Goal: Information Seeking & Learning: Learn about a topic

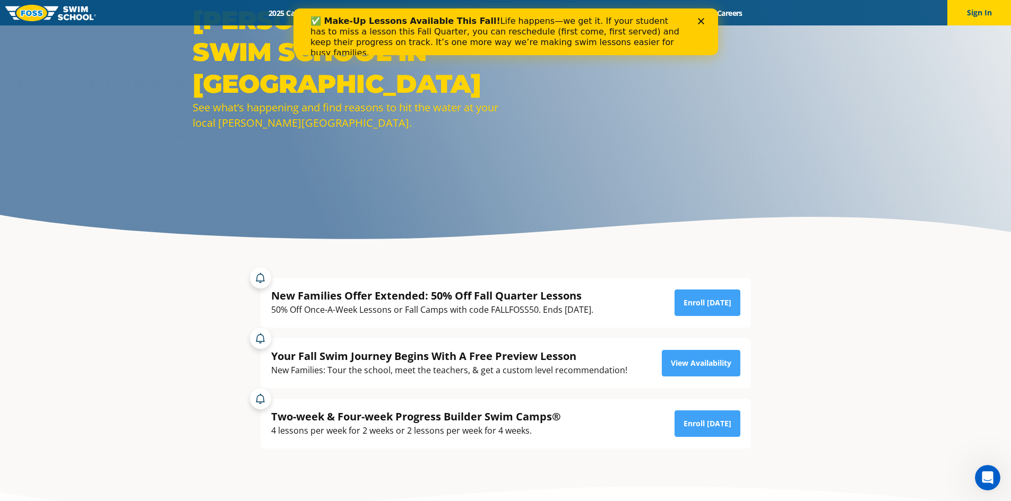
scroll to position [106, 0]
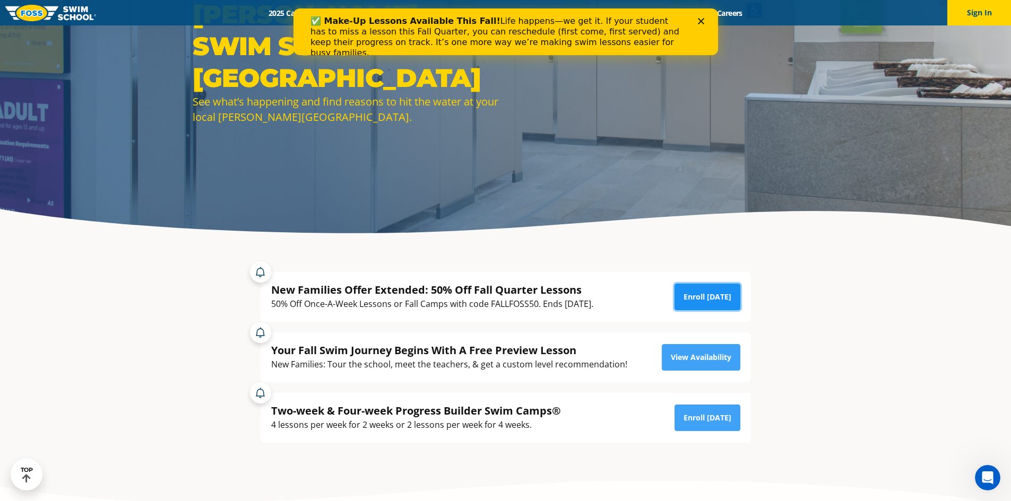
click at [717, 295] on link "Enroll Today" at bounding box center [707, 297] width 66 height 27
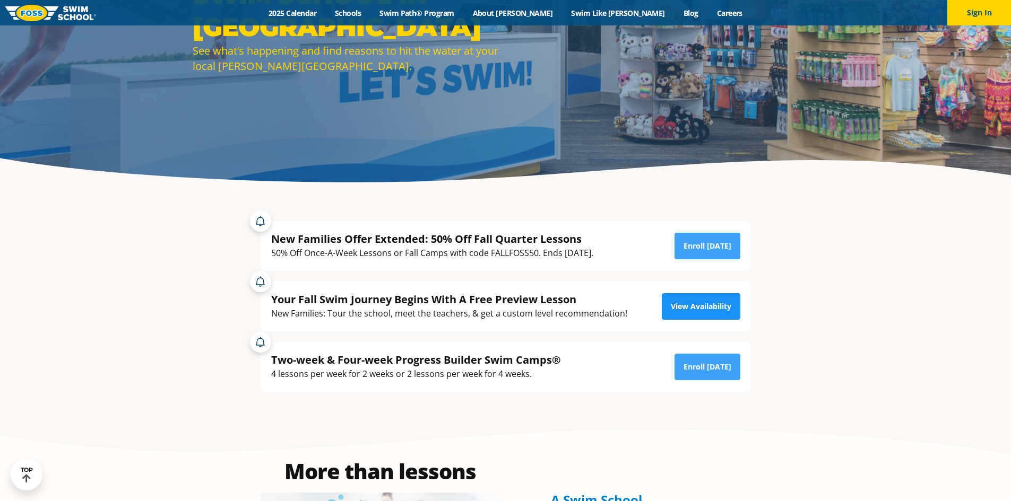
scroll to position [159, 0]
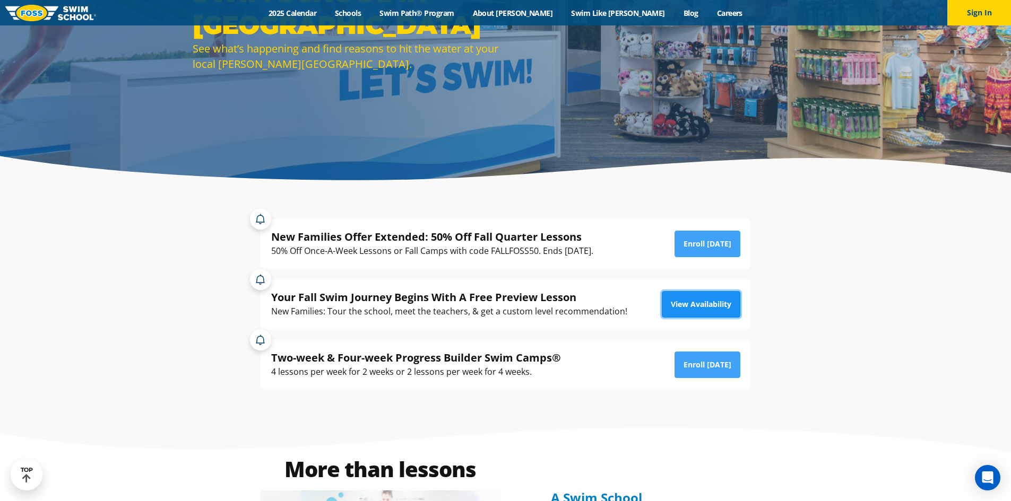
click at [689, 309] on link "View Availability" at bounding box center [701, 304] width 79 height 27
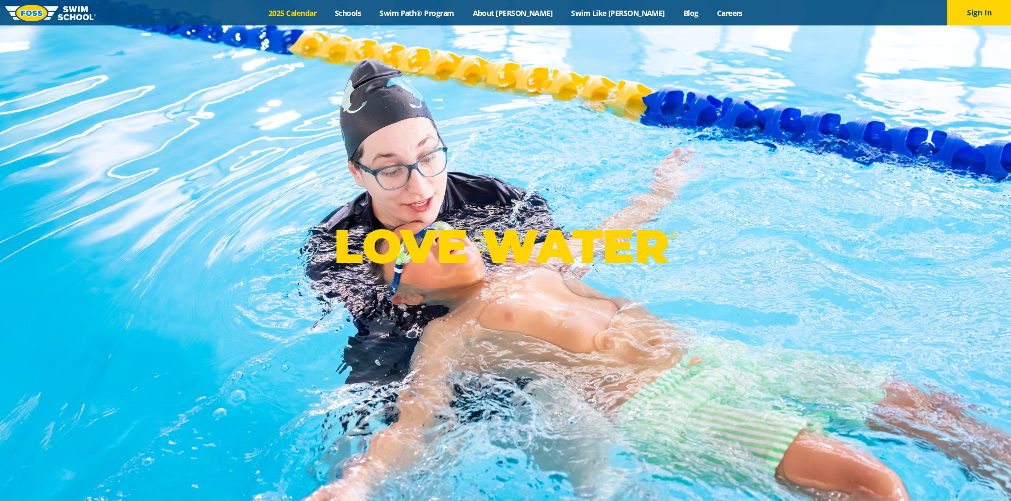
click at [323, 12] on link "2025 Calendar" at bounding box center [292, 13] width 66 height 10
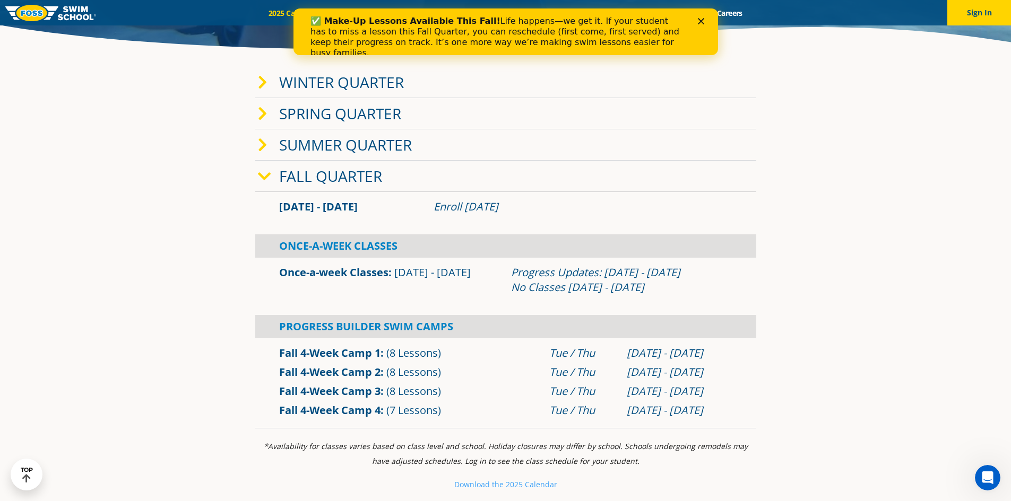
scroll to position [318, 0]
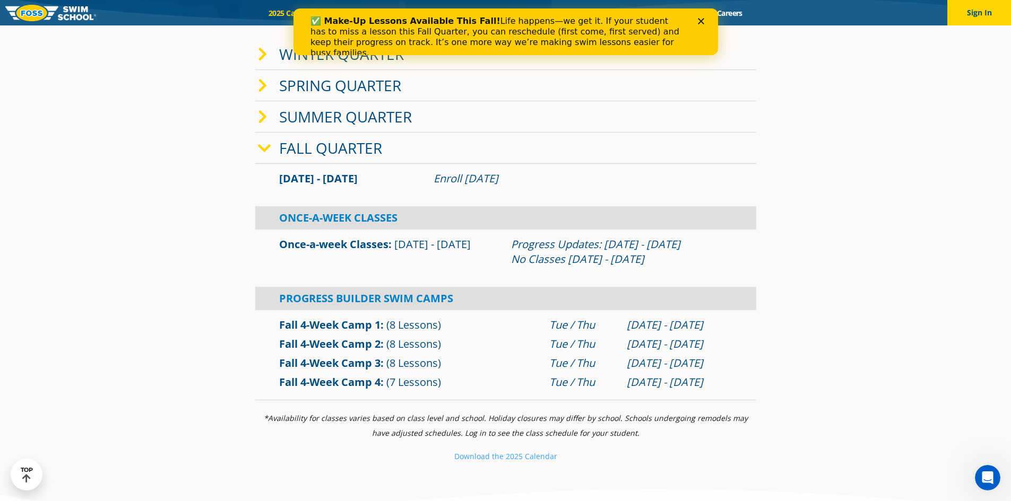
click at [785, 369] on section "Winter Quarter Jan 2 - Mar 12 Enroll Nov 12, 2024 Once-A-Week Classes" at bounding box center [505, 219] width 637 height 373
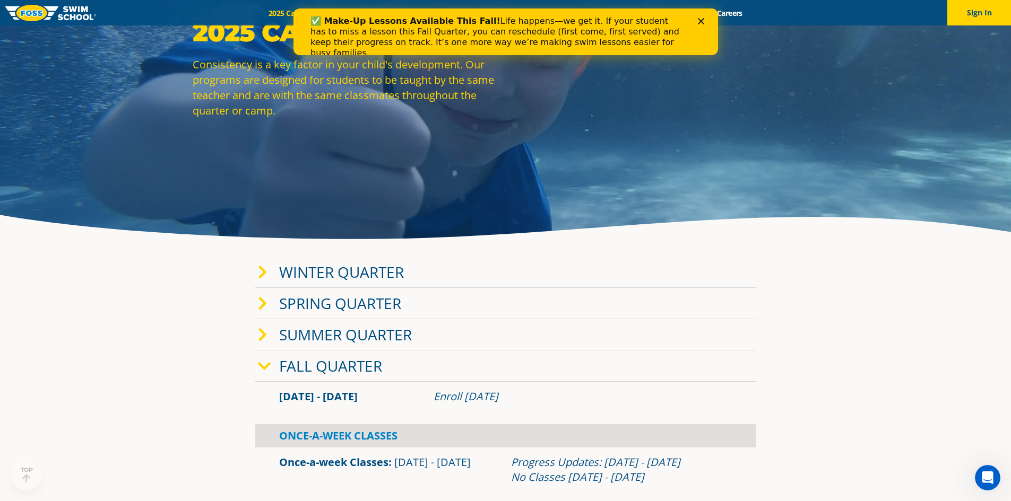
scroll to position [106, 0]
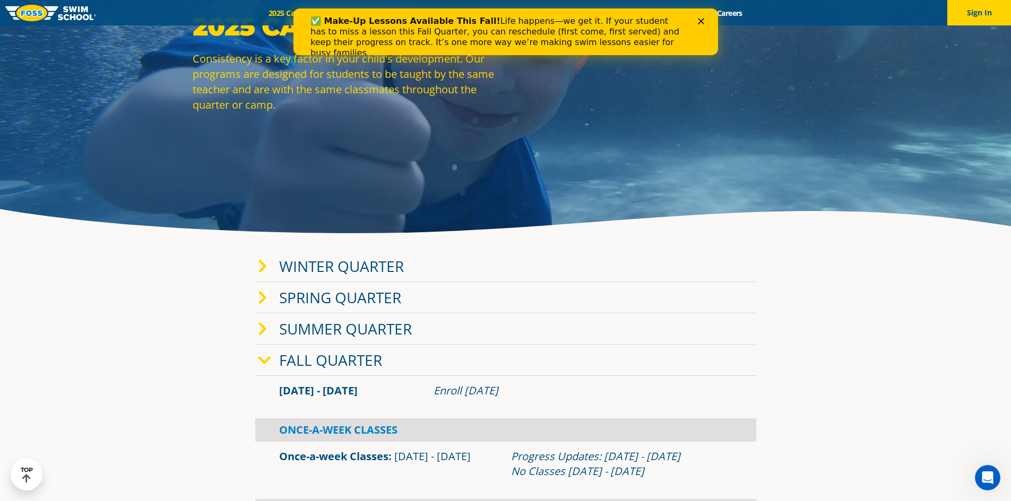
click at [333, 266] on link "Winter Quarter" at bounding box center [341, 266] width 125 height 20
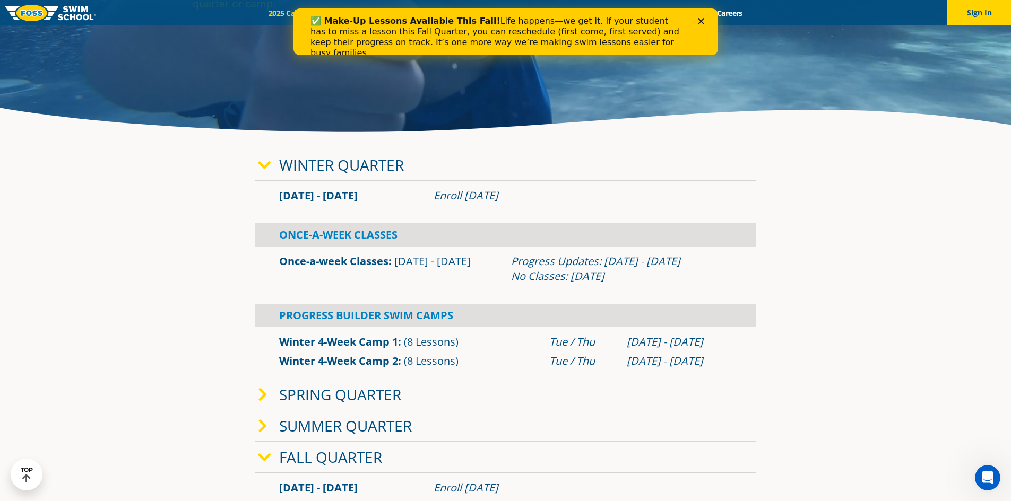
scroll to position [212, 0]
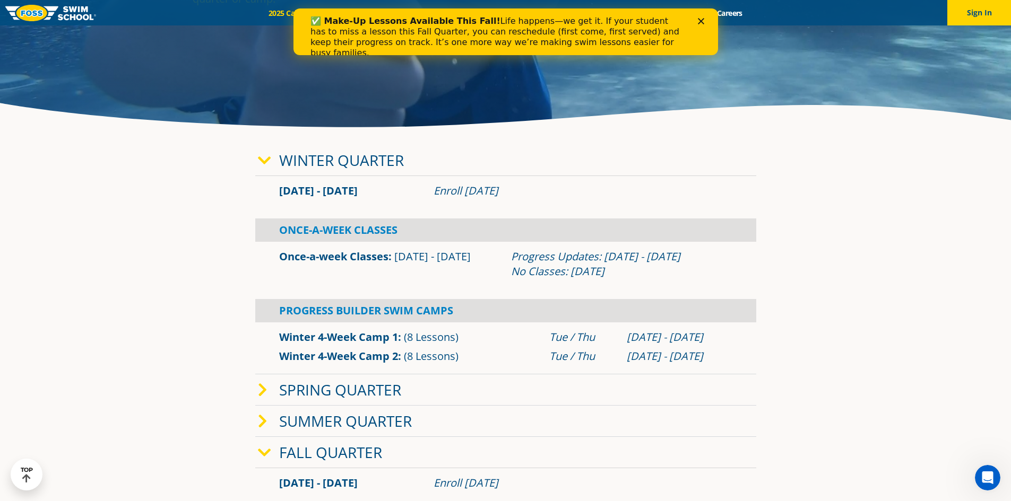
click at [304, 157] on link "Winter Quarter" at bounding box center [341, 160] width 125 height 20
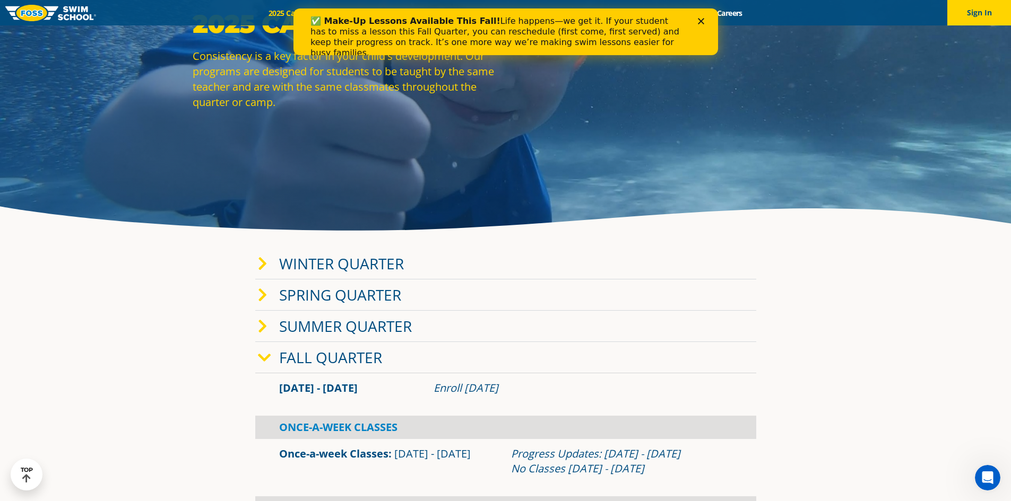
scroll to position [0, 0]
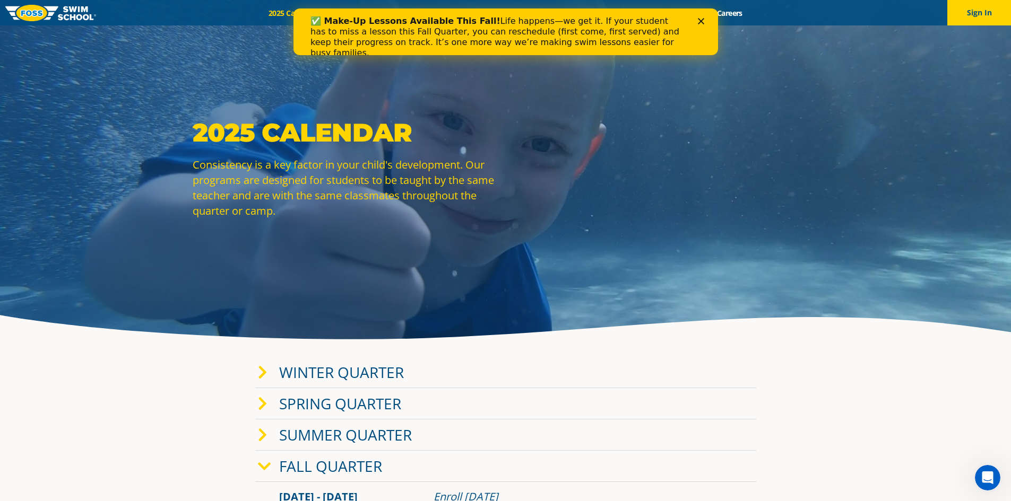
click at [707, 23] on div "Close" at bounding box center [702, 21] width 11 height 6
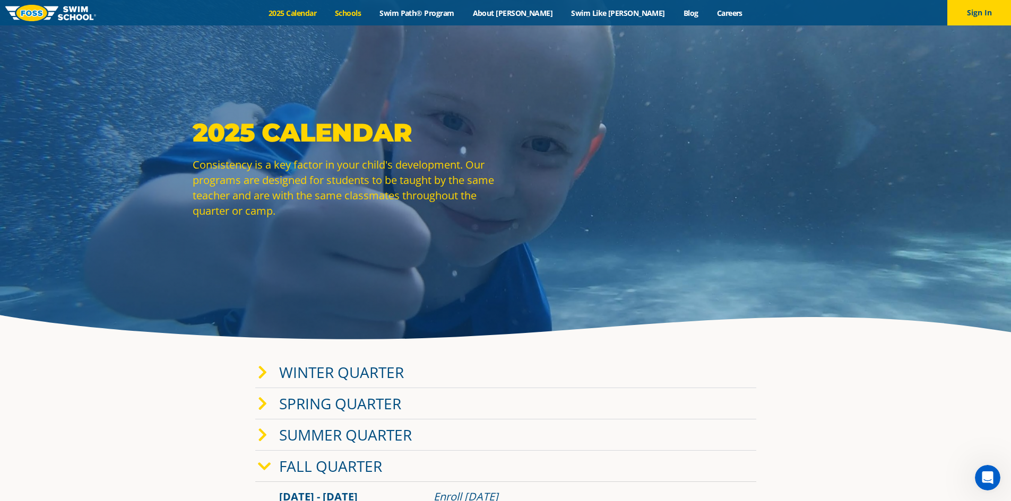
click at [370, 9] on link "Schools" at bounding box center [348, 13] width 45 height 10
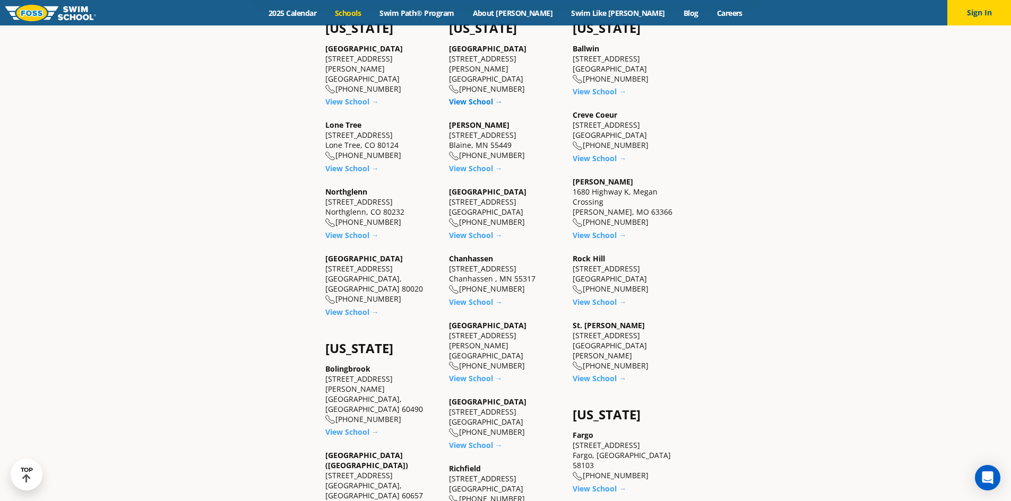
scroll to position [478, 0]
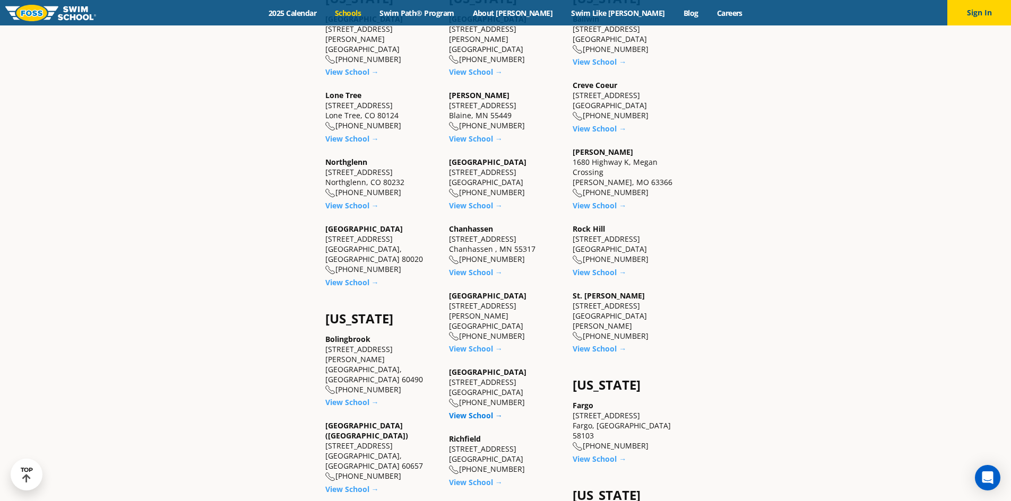
click at [476, 411] on link "View School →" at bounding box center [476, 416] width 54 height 10
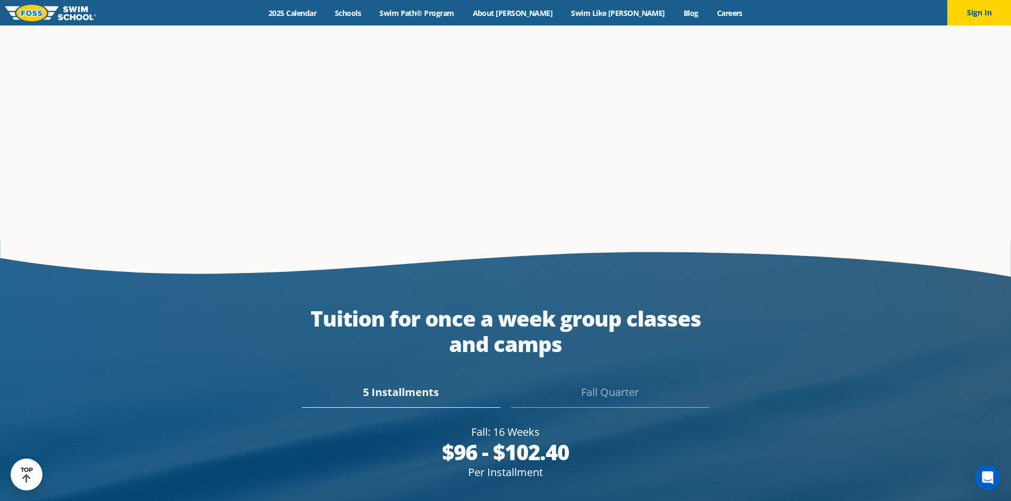
scroll to position [1940, 0]
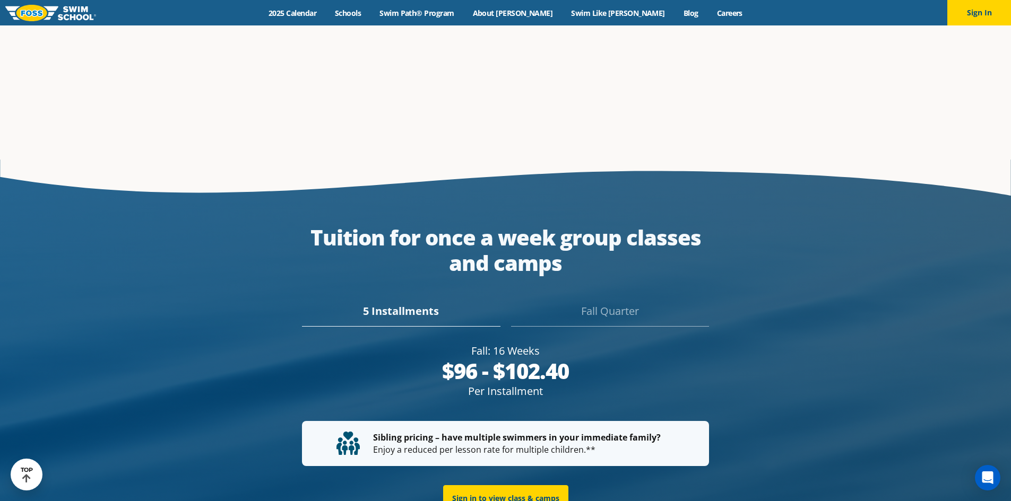
click at [613, 304] on div "Fall Quarter" at bounding box center [610, 315] width 198 height 23
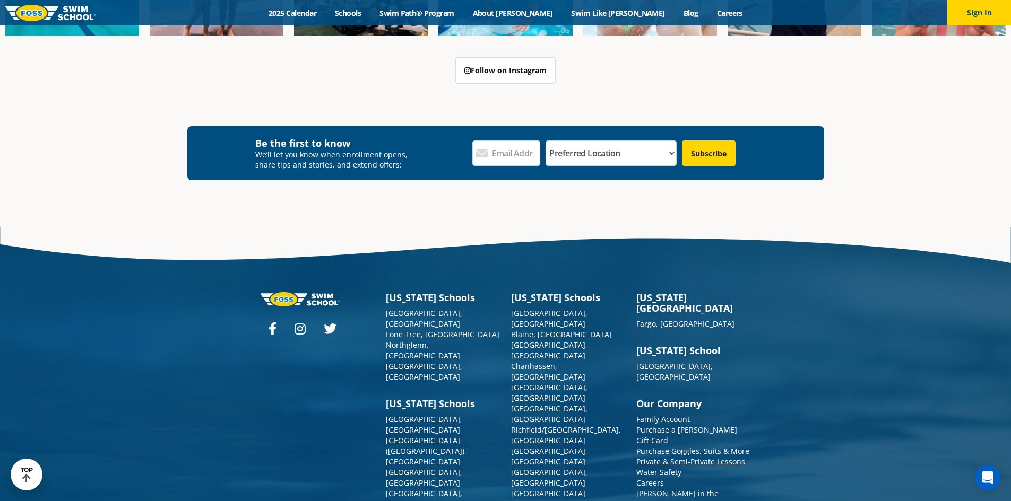
scroll to position [3947, 0]
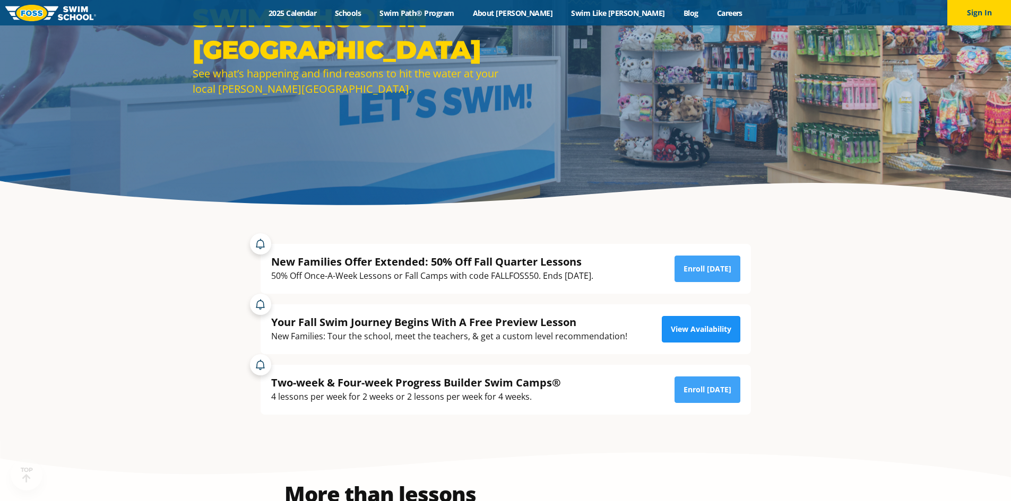
scroll to position [159, 0]
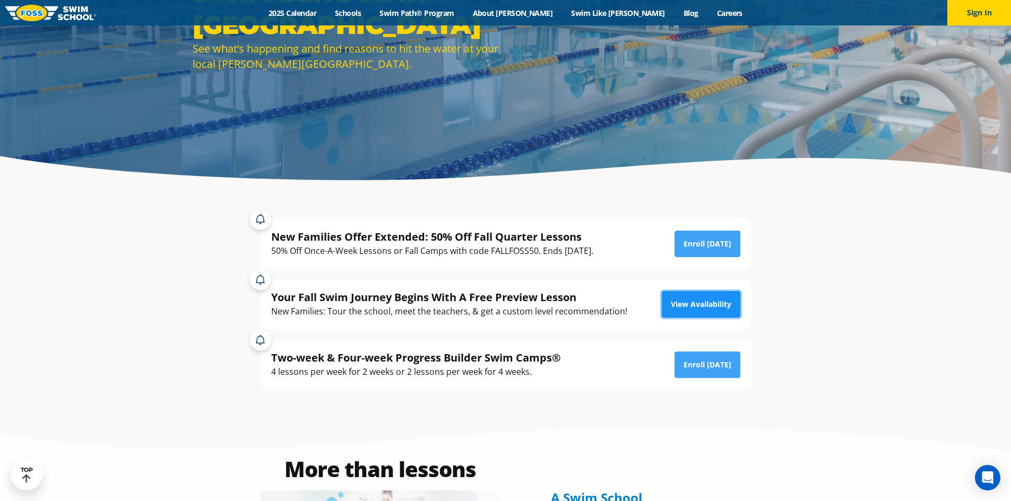
click at [681, 308] on link "View Availability" at bounding box center [701, 304] width 79 height 27
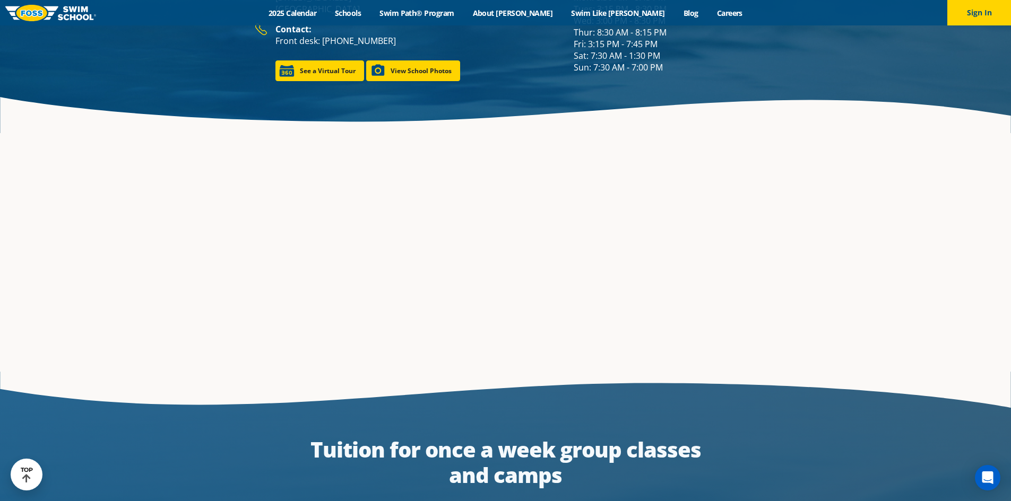
scroll to position [1713, 0]
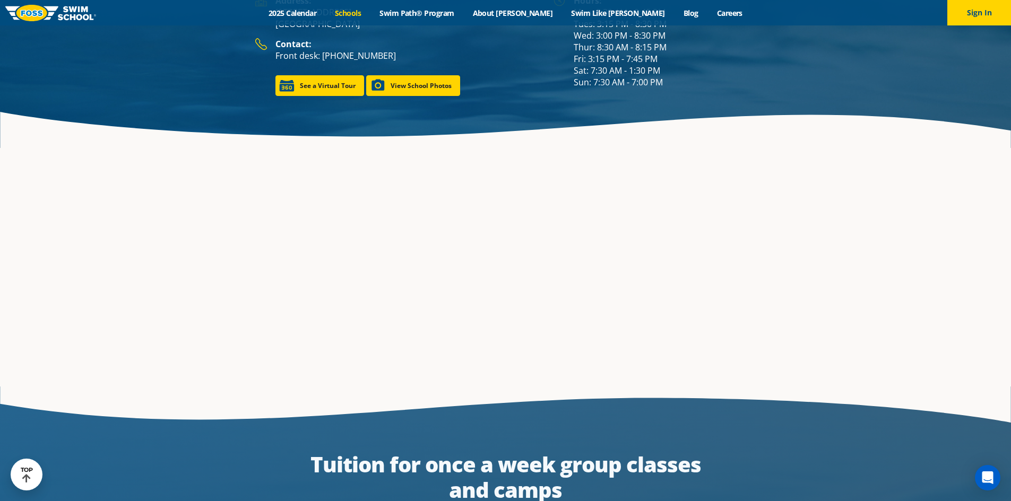
click at [370, 13] on link "Schools" at bounding box center [348, 13] width 45 height 10
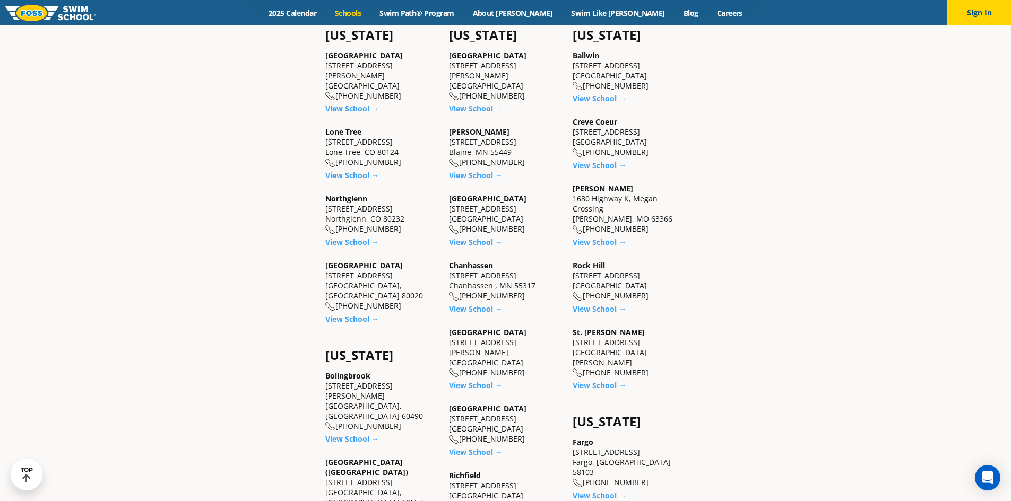
scroll to position [478, 0]
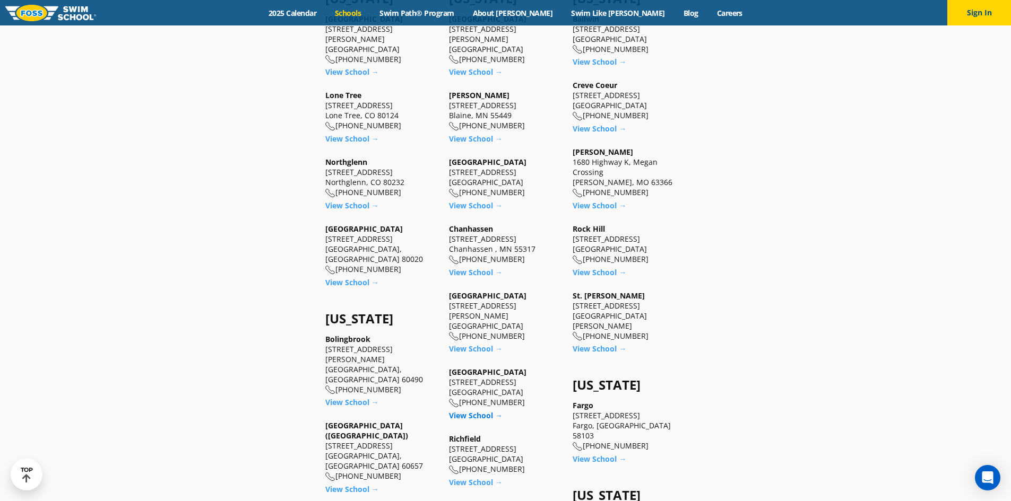
click at [474, 411] on link "View School →" at bounding box center [476, 416] width 54 height 10
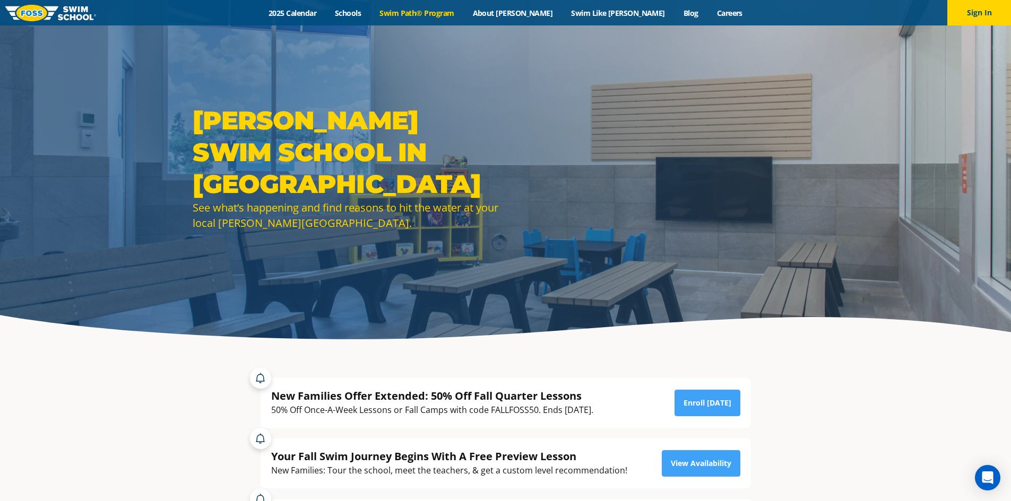
click at [455, 15] on link "Swim Path® Program" at bounding box center [416, 13] width 93 height 10
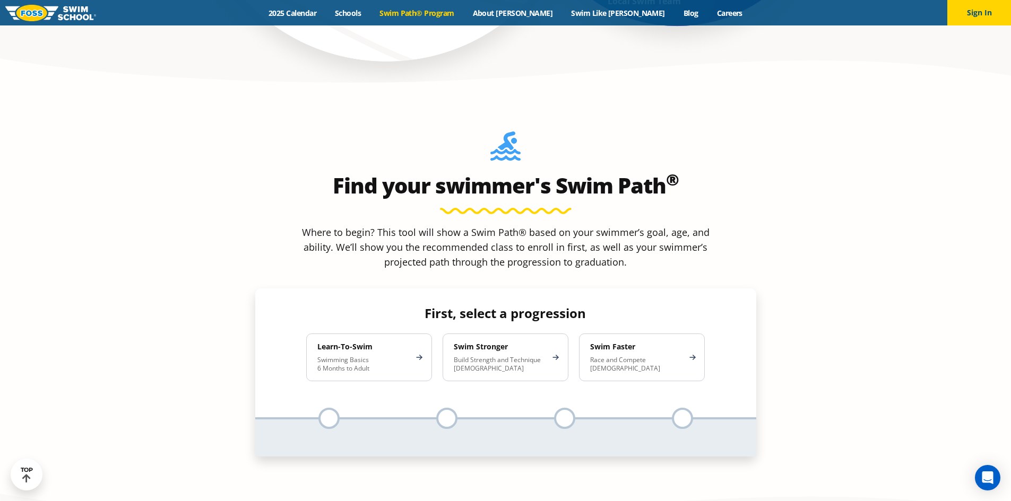
scroll to position [955, 0]
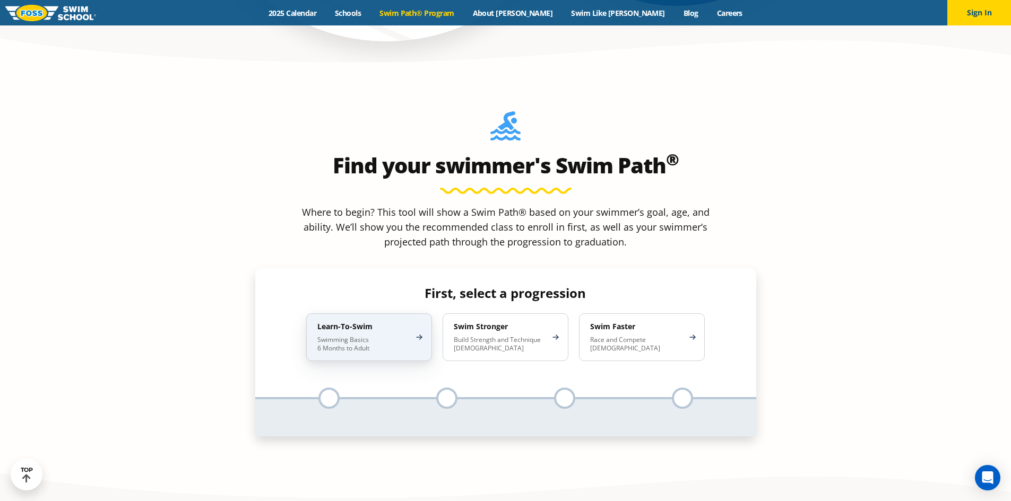
click at [365, 336] on p "Swimming Basics 6 Months to Adult" at bounding box center [363, 344] width 93 height 17
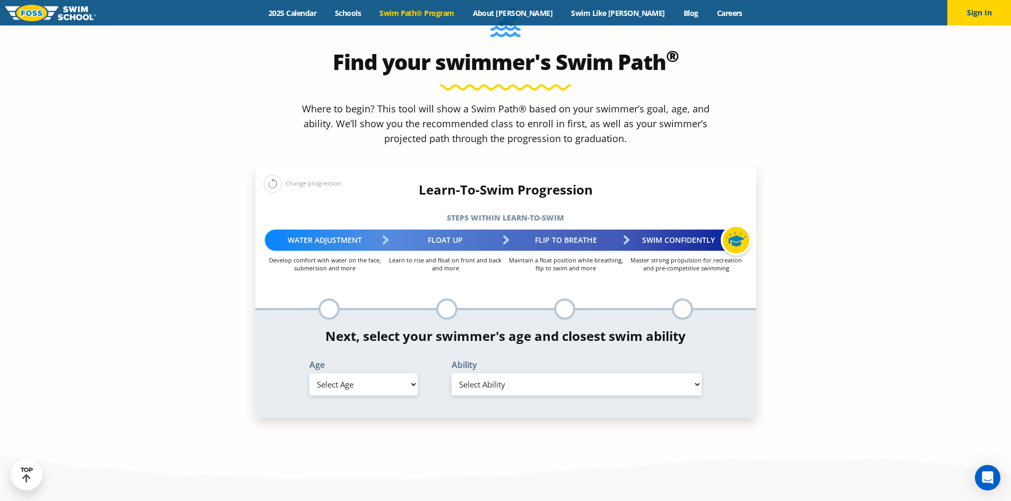
scroll to position [1061, 0]
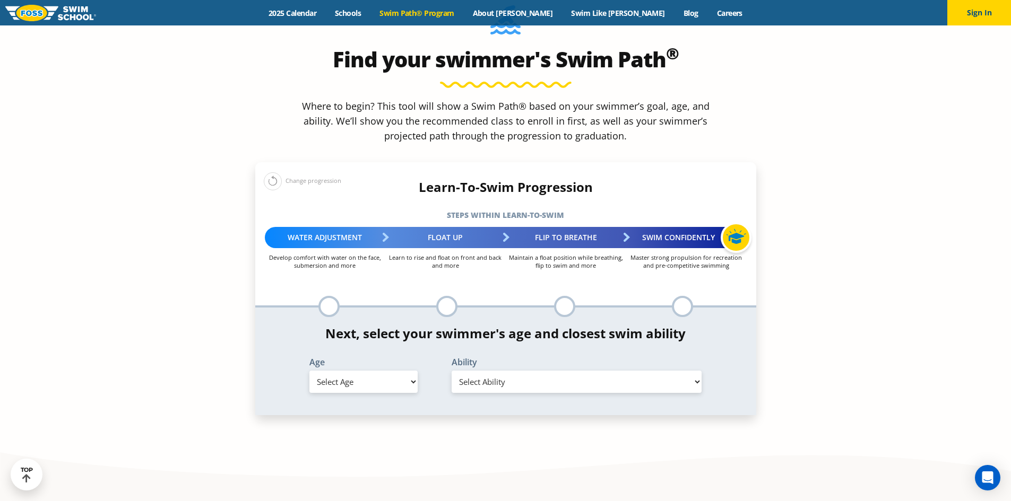
click at [408, 371] on select "Select Age [DEMOGRAPHIC_DATA] months - 1 year 1 year 2 years 3 years 4 years 5 …" at bounding box center [363, 382] width 108 height 22
select select "2-years"
click at [309, 371] on select "Select Age [DEMOGRAPHIC_DATA] months - 1 year 1 year 2 years 3 years 4 years 5 …" at bounding box center [363, 382] width 108 height 22
click at [523, 371] on select "Select Ability First in-water experience Comfortable with water poured over the…" at bounding box center [577, 382] width 250 height 22
click at [452, 371] on select "Select Ability First in-water experience Comfortable with water poured over the…" at bounding box center [577, 382] width 250 height 22
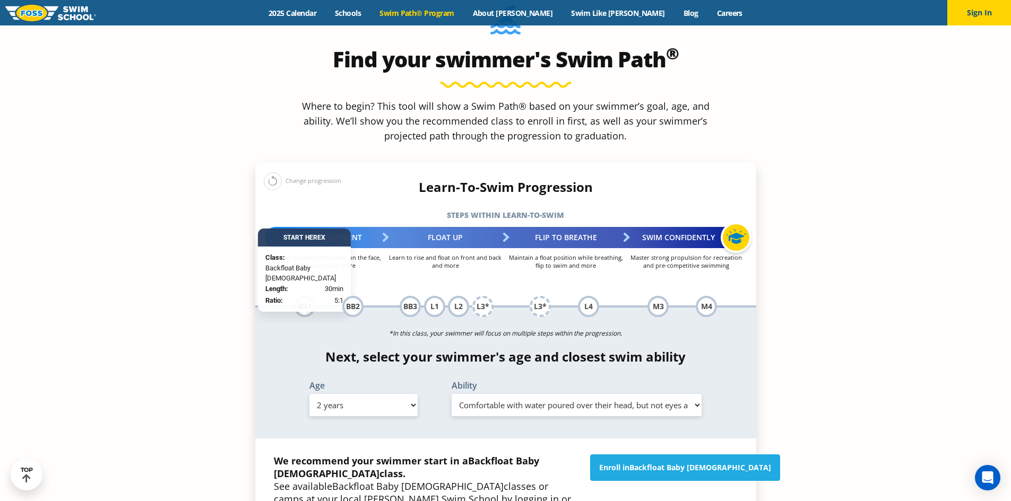
click at [660, 394] on select "Select Ability First in-water experience Comfortable with water poured over the…" at bounding box center [577, 405] width 250 height 22
click at [452, 394] on select "Select Ability First in-water experience Comfortable with water poured over the…" at bounding box center [577, 405] width 250 height 22
click at [626, 394] on select "Select Ability First in-water experience Comfortable with water poured over the…" at bounding box center [577, 405] width 250 height 22
select select "2-years-comfortable-with-water-poured-over-their-head-but-not-eyes-and-ears"
click at [452, 394] on select "Select Ability First in-water experience Comfortable with water poured over the…" at bounding box center [577, 405] width 250 height 22
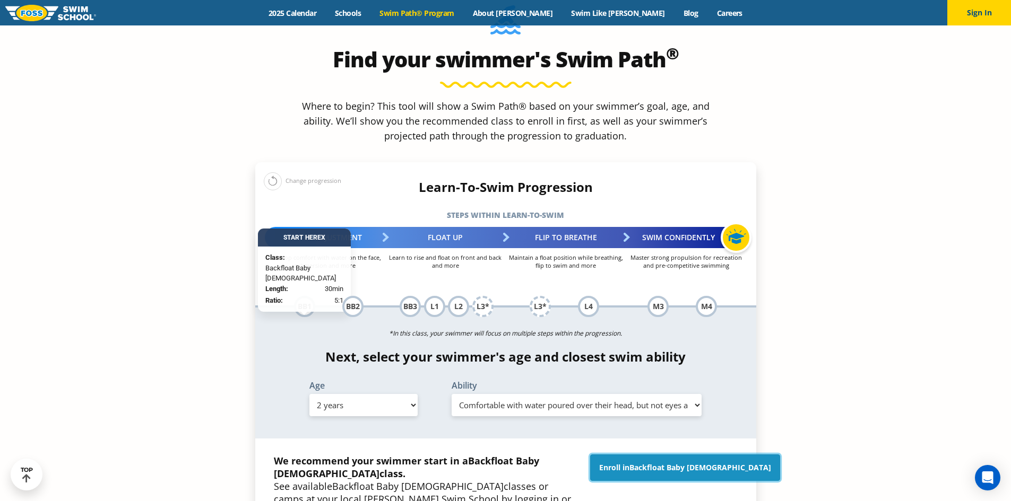
click at [652, 455] on link "Enroll in Backfloat Baby [DEMOGRAPHIC_DATA]" at bounding box center [685, 468] width 190 height 27
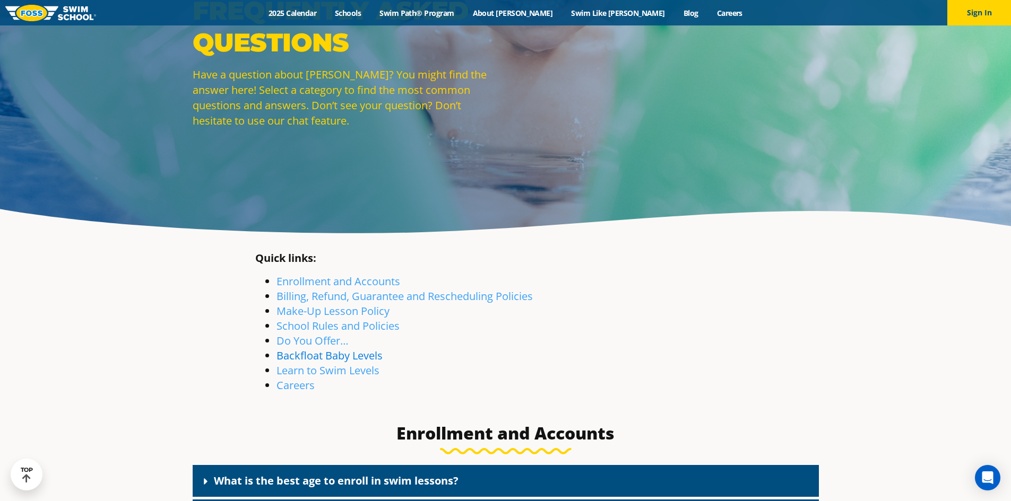
click at [356, 354] on link "Backfloat Baby Levels" at bounding box center [329, 356] width 106 height 14
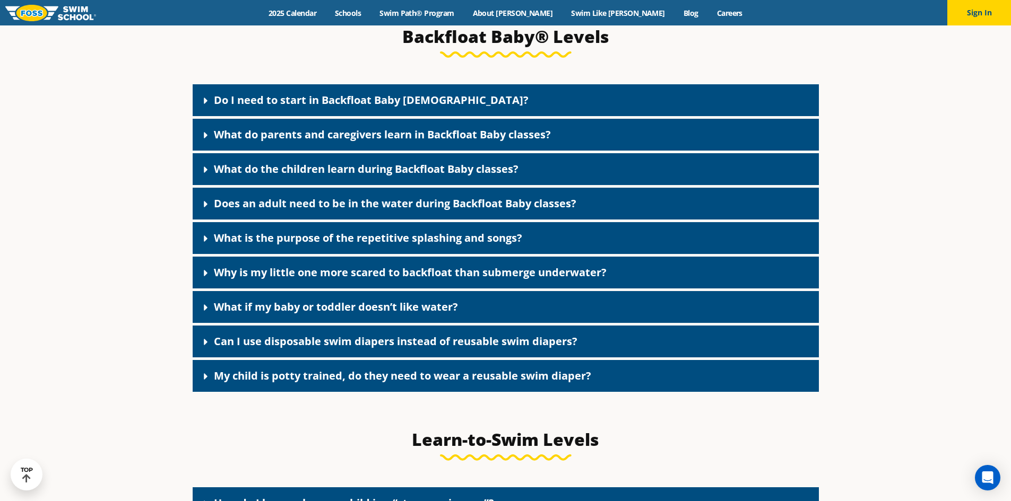
scroll to position [2371, 0]
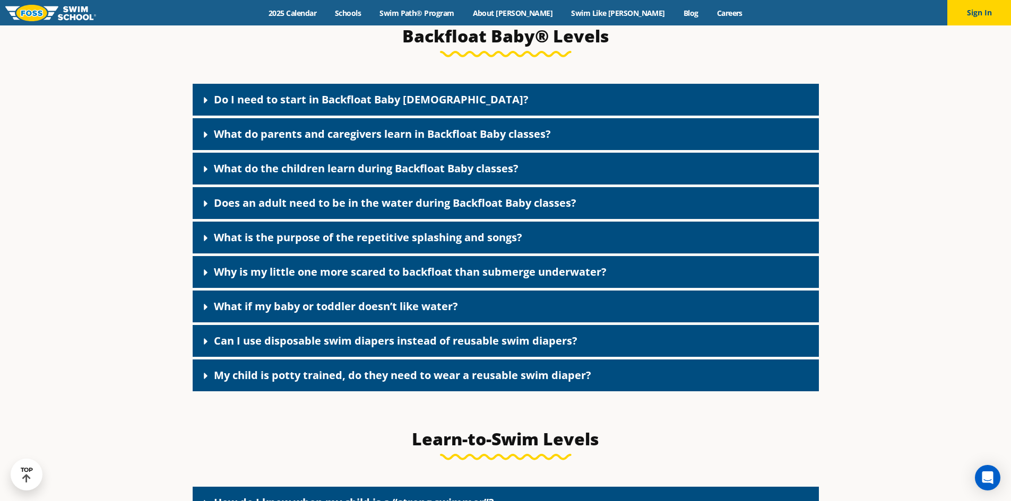
click at [255, 107] on link "Do I need to start in Backfloat Baby 1?" at bounding box center [371, 99] width 315 height 14
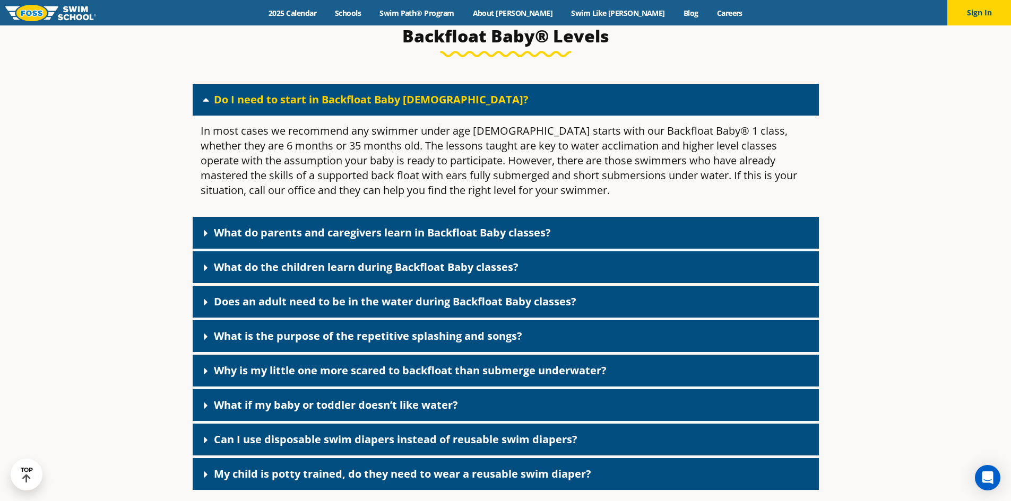
click at [244, 240] on link "What do parents and caregivers learn in Backfloat Baby classes?" at bounding box center [382, 233] width 337 height 14
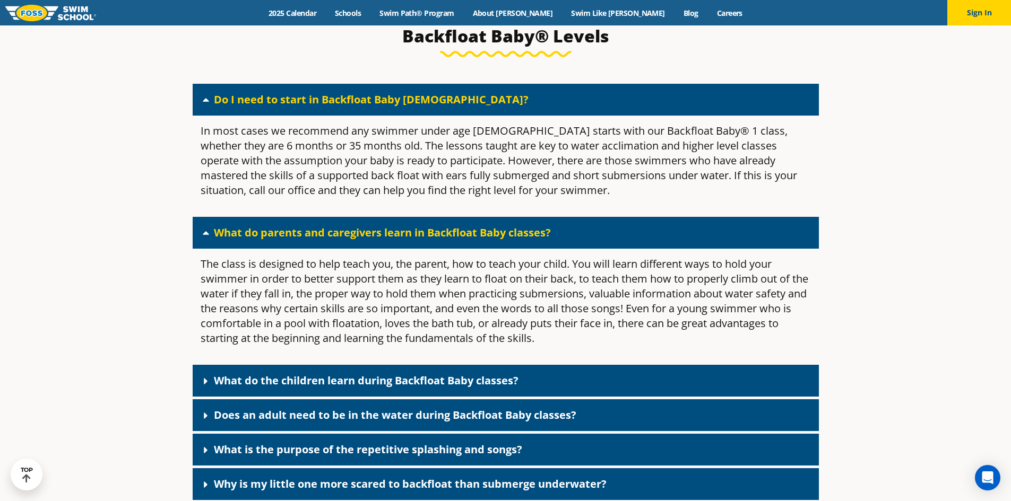
click at [253, 107] on link "Do I need to start in Backfloat Baby 1?" at bounding box center [371, 99] width 315 height 14
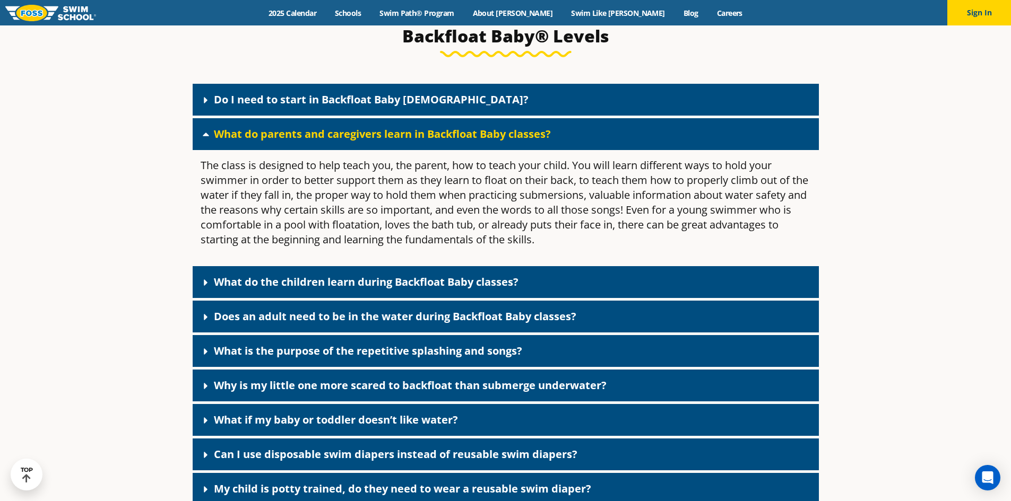
click at [361, 324] on link "Does an adult need to be in the water during Backfloat Baby classes?" at bounding box center [395, 316] width 362 height 14
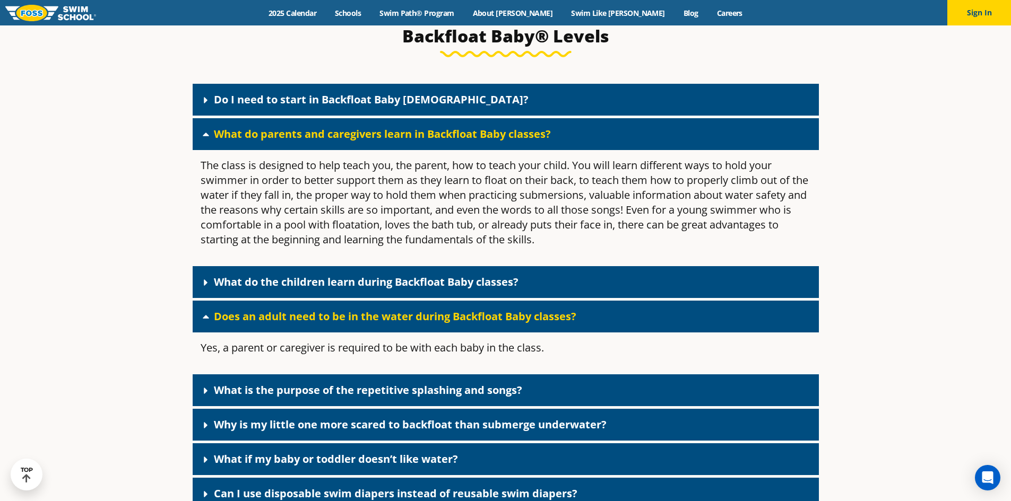
click at [291, 324] on link "Does an adult need to be in the water during Backfloat Baby classes?" at bounding box center [395, 316] width 362 height 14
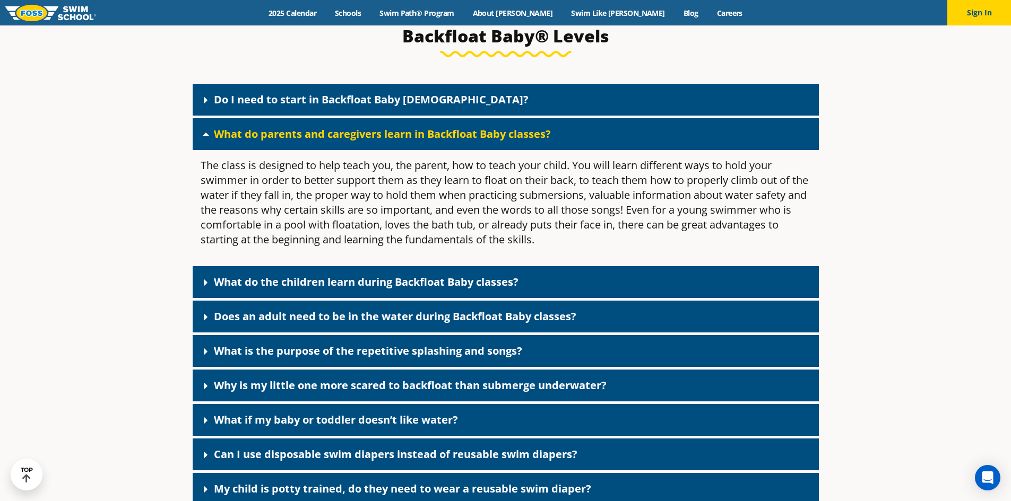
click at [291, 141] on link "What do parents and caregivers learn in Backfloat Baby classes?" at bounding box center [382, 134] width 337 height 14
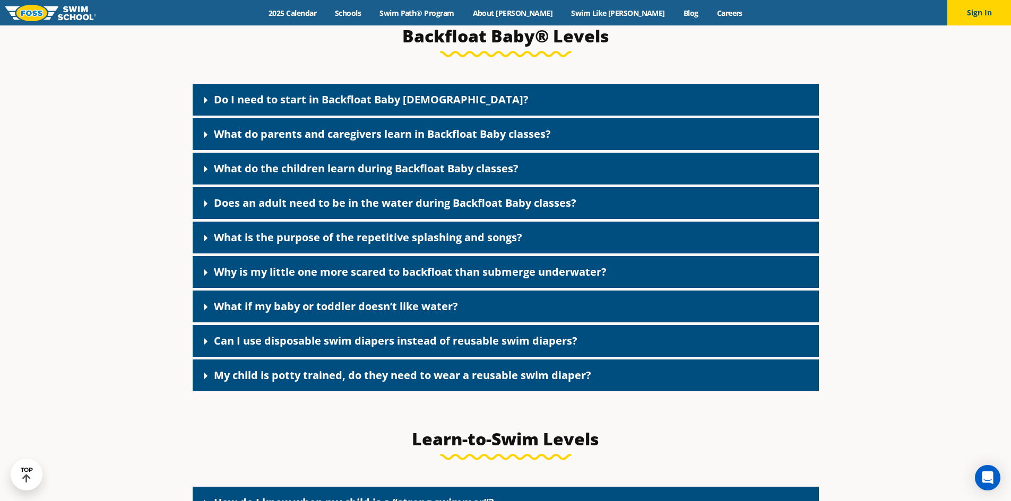
click at [341, 245] on link "What is the purpose of the repetitive splashing and songs?" at bounding box center [368, 237] width 308 height 14
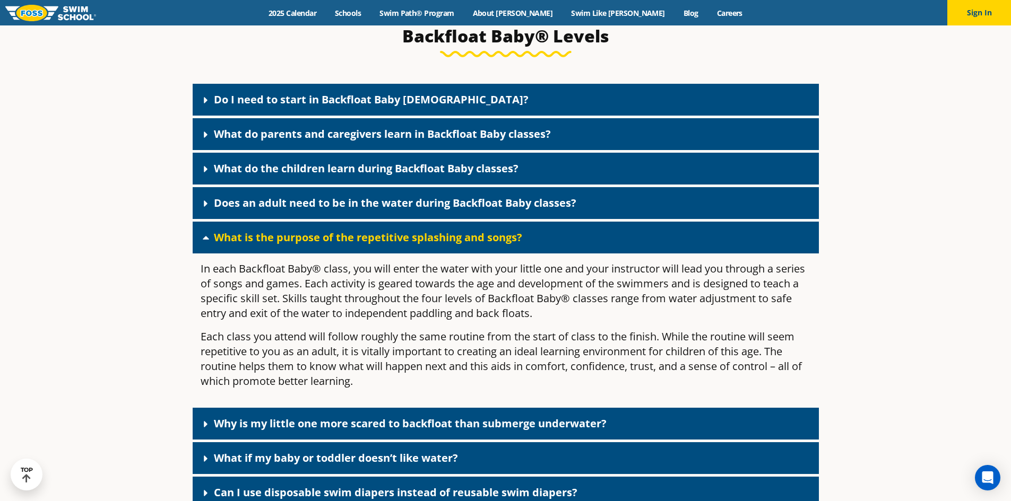
click at [306, 254] on div "What is the purpose of the repetitive splashing and songs?" at bounding box center [506, 238] width 626 height 32
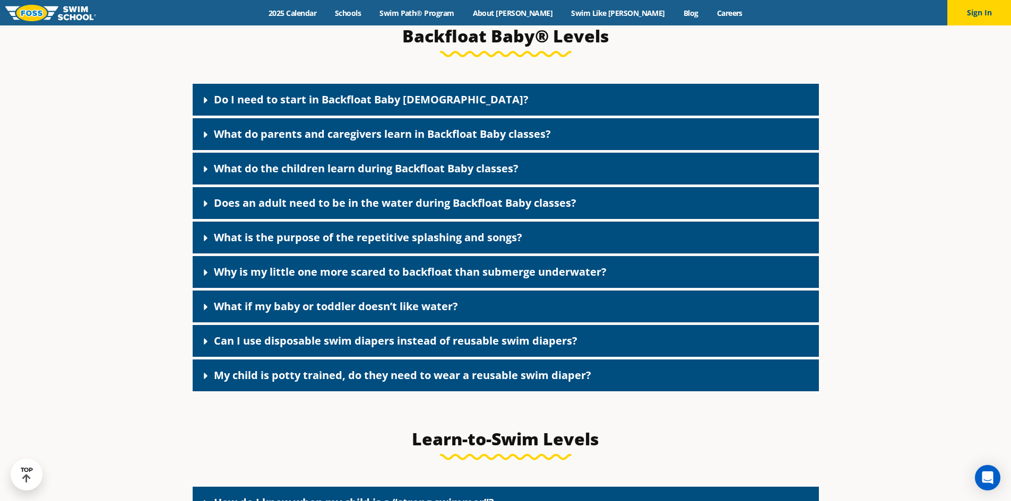
click at [292, 279] on link "Why is my little one more scared to backfloat than submerge underwater?" at bounding box center [410, 272] width 393 height 14
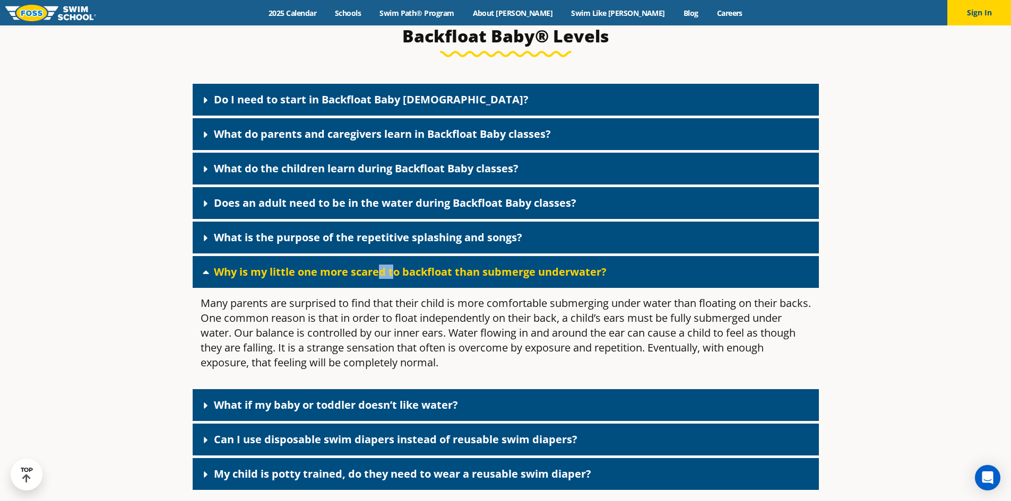
drag, startPoint x: 383, startPoint y: 287, endPoint x: 392, endPoint y: 290, distance: 9.6
click at [392, 279] on link "Why is my little one more scared to backfloat than submerge underwater?" at bounding box center [410, 272] width 393 height 14
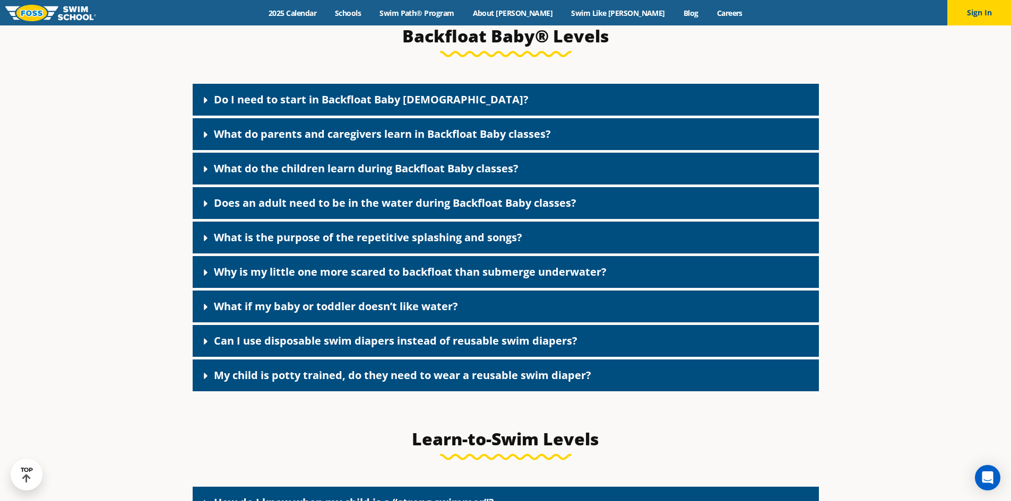
click at [321, 279] on link "Why is my little one more scared to backfloat than submerge underwater?" at bounding box center [410, 272] width 393 height 14
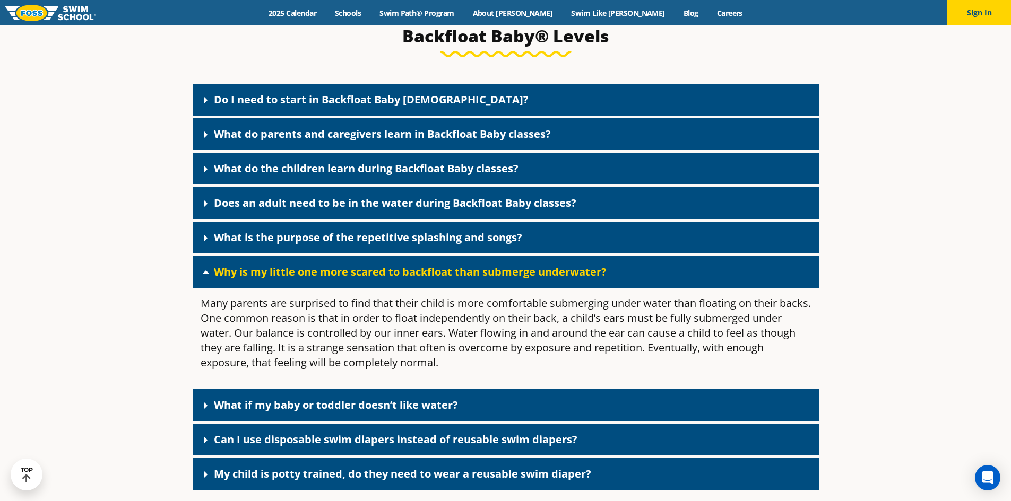
click at [492, 279] on link "Why is my little one more scared to backfloat than submerge underwater?" at bounding box center [410, 272] width 393 height 14
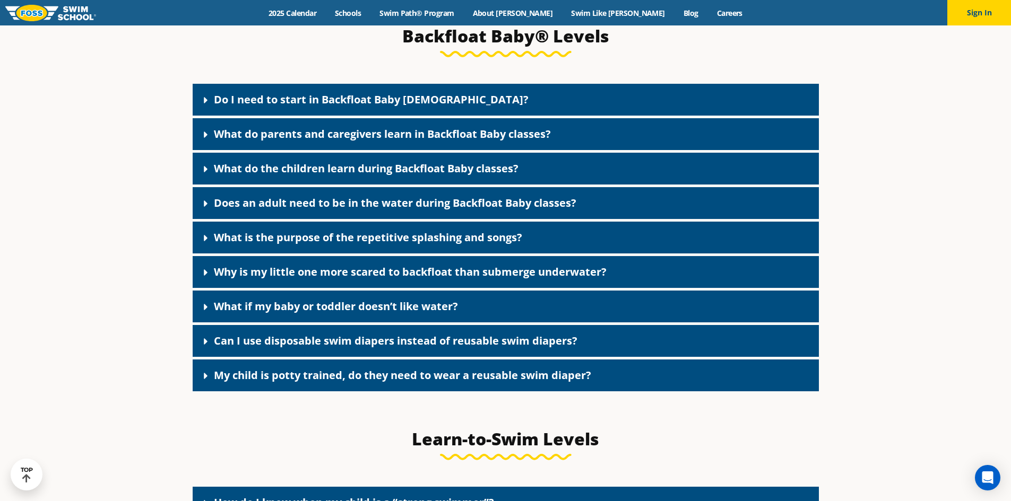
click at [449, 314] on link "What if my baby or toddler doesn’t like water?" at bounding box center [336, 306] width 244 height 14
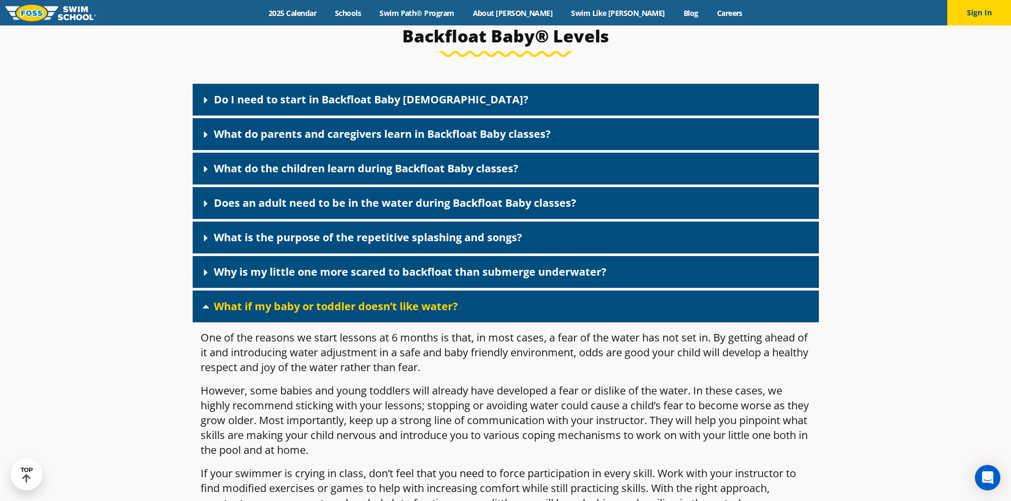
click at [449, 314] on link "What if my baby or toddler doesn’t like water?" at bounding box center [336, 306] width 244 height 14
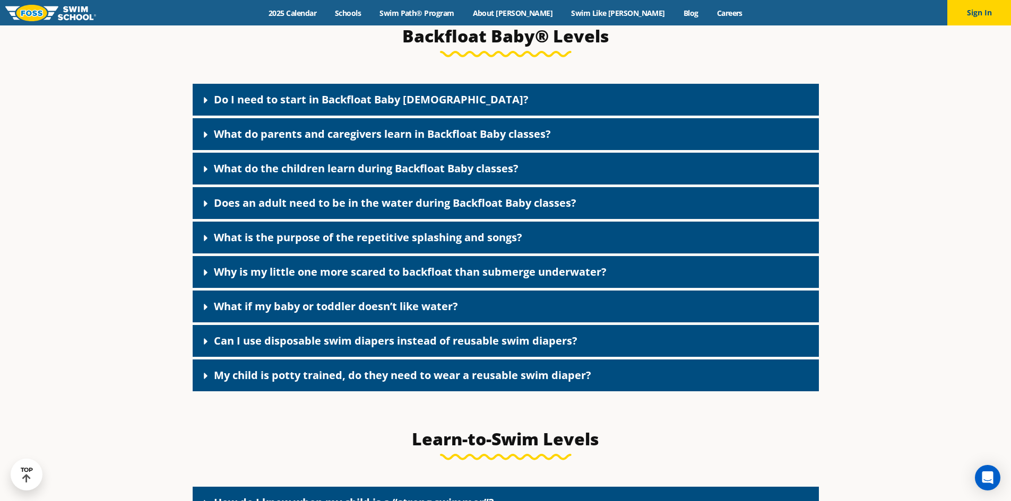
click at [416, 348] on link "Can I use disposable swim diapers instead of reusable swim diapers?" at bounding box center [395, 341] width 363 height 14
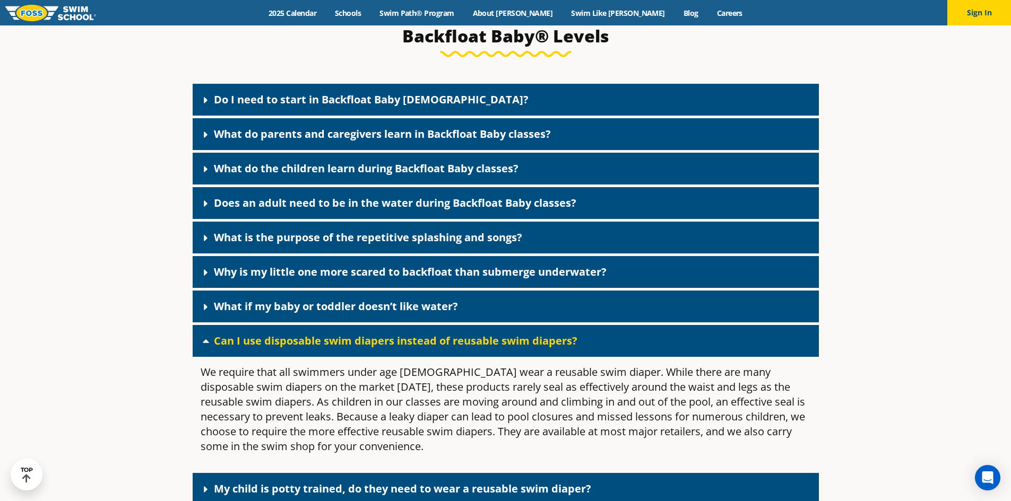
click at [807, 431] on div "We require that all swimmers under age 3 wear a reusable swim diaper. While the…" at bounding box center [506, 414] width 626 height 114
click at [374, 348] on link "Can I use disposable swim diapers instead of reusable swim diapers?" at bounding box center [395, 341] width 363 height 14
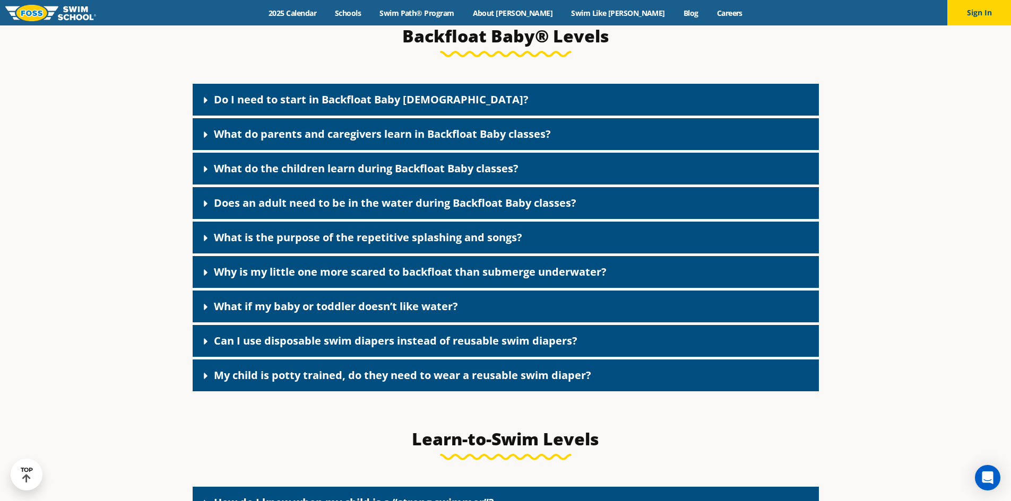
click at [343, 383] on link "My child is potty trained, do they need to wear a reusable swim diaper?" at bounding box center [402, 375] width 377 height 14
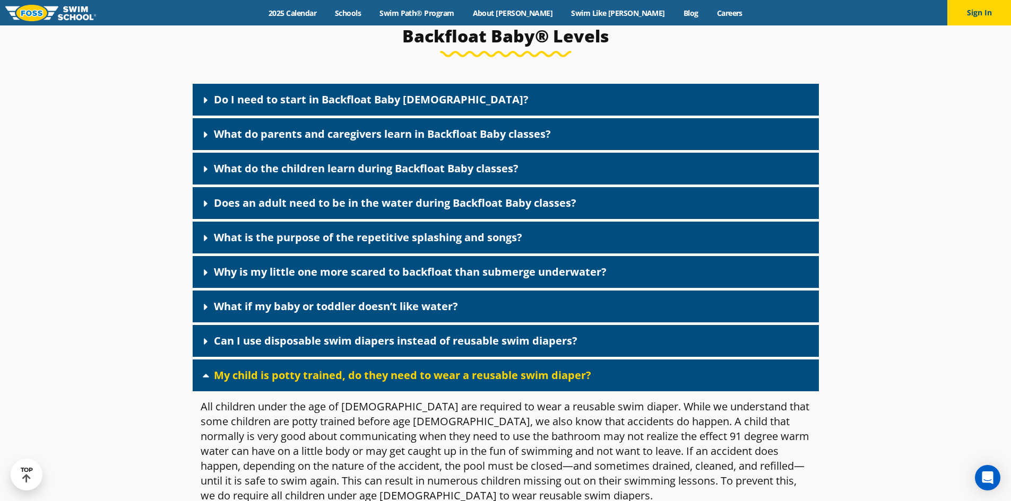
click at [284, 383] on link "My child is potty trained, do they need to wear a reusable swim diaper?" at bounding box center [402, 375] width 377 height 14
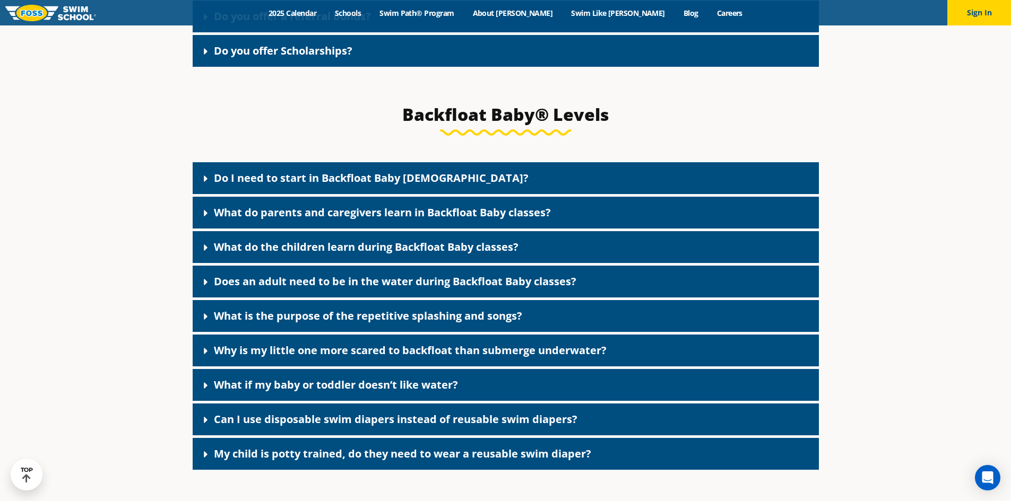
scroll to position [2265, 0]
